Goal: Information Seeking & Learning: Learn about a topic

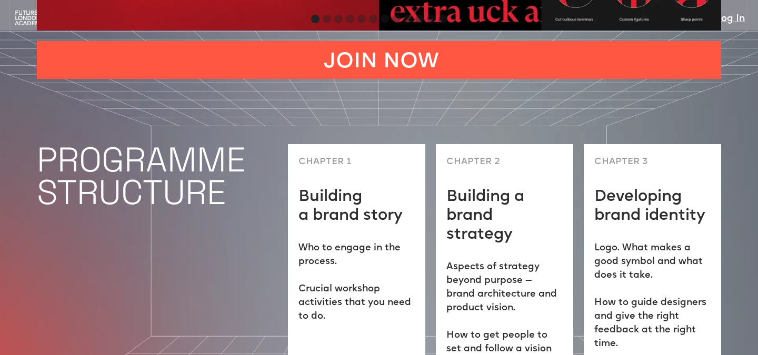
scroll to position [2619, 0]
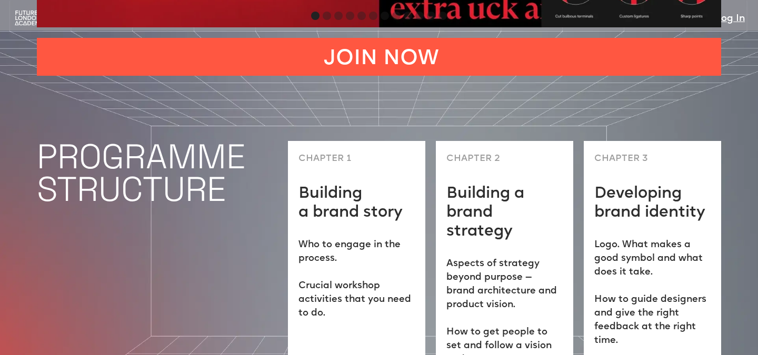
click at [26, 16] on img at bounding box center [29, 18] width 32 height 16
click at [28, 17] on img at bounding box center [29, 18] width 32 height 16
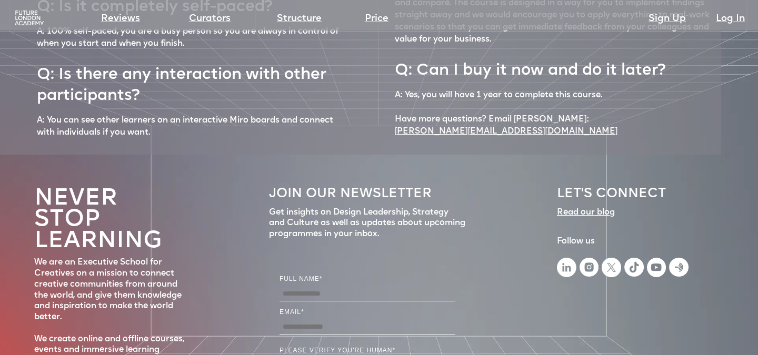
scroll to position [4786, 0]
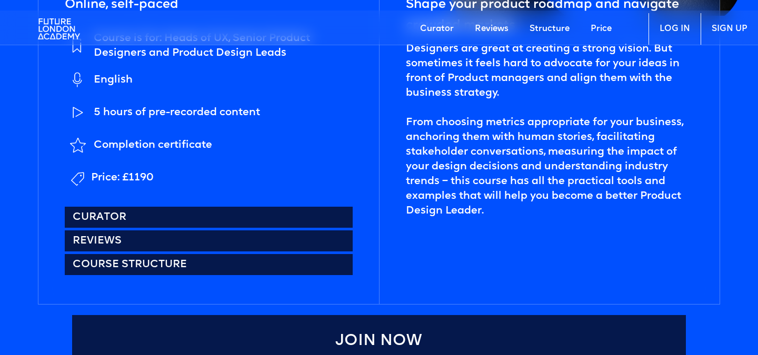
scroll to position [439, 0]
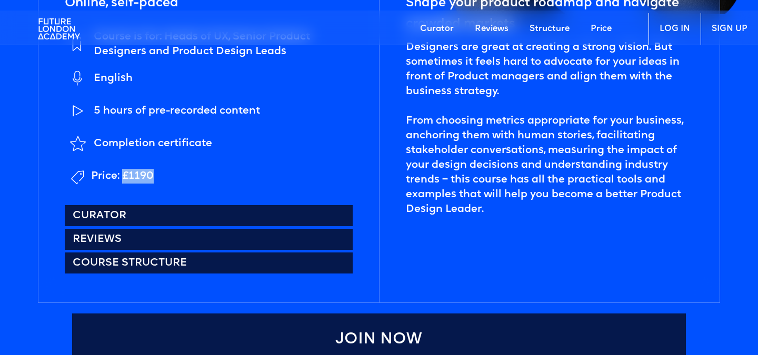
drag, startPoint x: 155, startPoint y: 177, endPoint x: 125, endPoint y: 176, distance: 29.5
click at [125, 176] on li "Price: £1190" at bounding box center [209, 176] width 288 height 26
copy div "£1190"
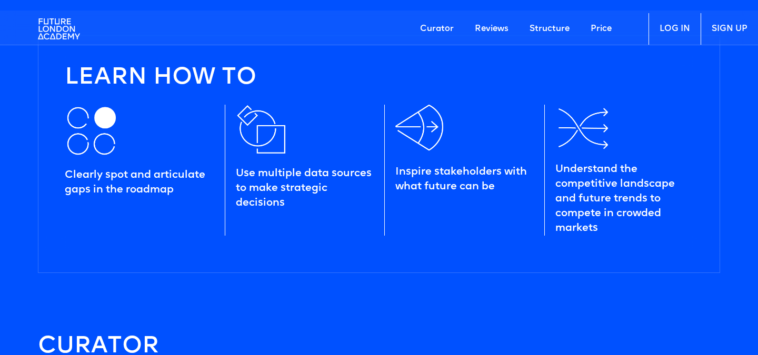
scroll to position [825, 0]
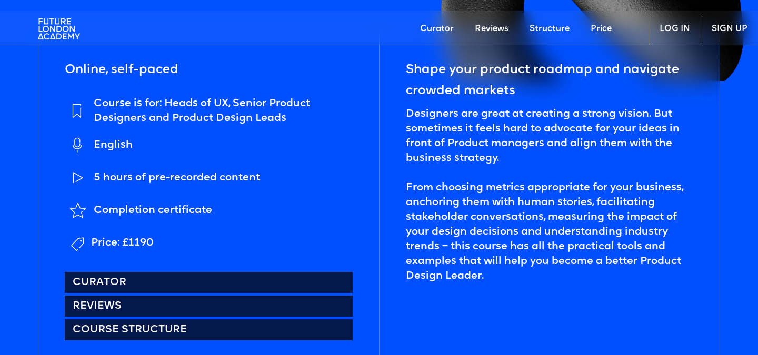
scroll to position [410, 0]
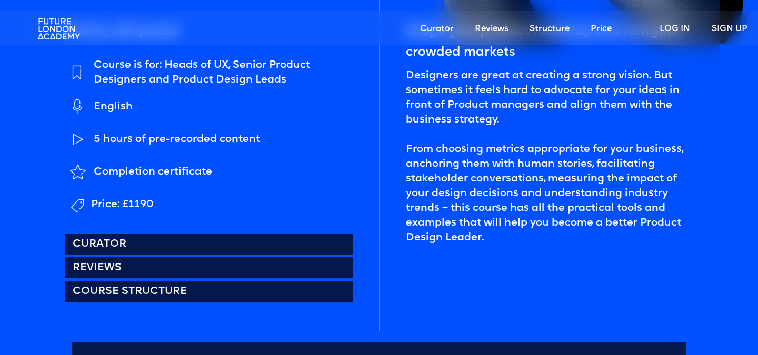
click at [136, 203] on div "Price: £1190" at bounding box center [122, 204] width 63 height 15
click at [128, 205] on div "Price: £1190" at bounding box center [122, 204] width 63 height 15
drag, startPoint x: 154, startPoint y: 203, endPoint x: 123, endPoint y: 203, distance: 31.1
click at [123, 203] on li "Price: £1190" at bounding box center [209, 205] width 288 height 26
copy div "£1190"
